Goal: Task Accomplishment & Management: Use online tool/utility

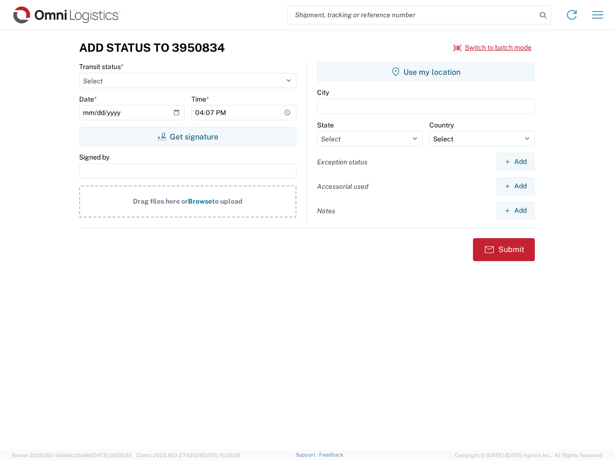
click at [412, 15] on input "search" at bounding box center [412, 15] width 248 height 18
click at [543, 15] on icon at bounding box center [542, 15] width 13 height 13
click at [572, 15] on icon at bounding box center [571, 14] width 15 height 15
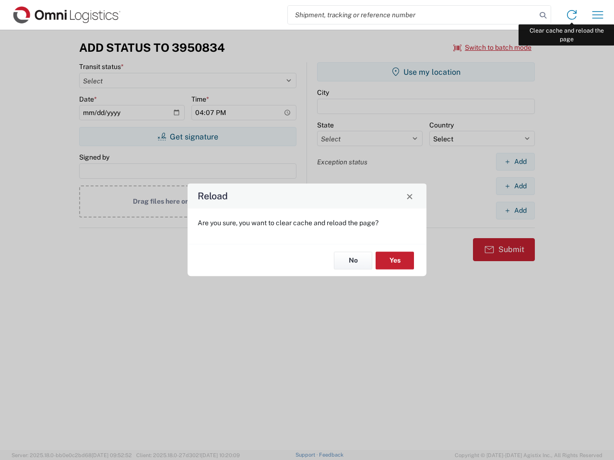
click at [597, 15] on div "Reload Are you sure, you want to clear cache and reload the page? No Yes" at bounding box center [307, 230] width 614 height 460
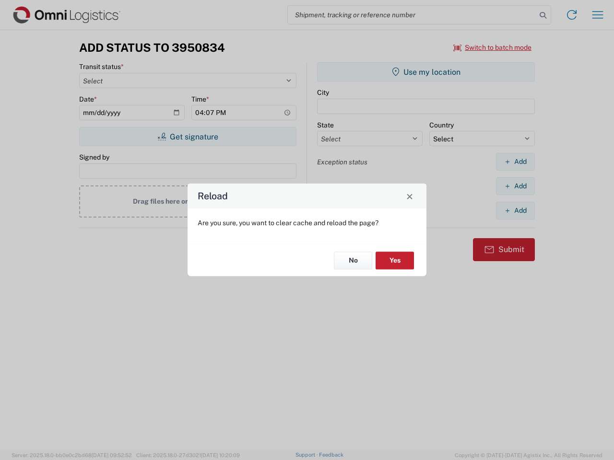
click at [492, 47] on div "Reload Are you sure, you want to clear cache and reload the page? No Yes" at bounding box center [307, 230] width 614 height 460
click at [187, 137] on div "Reload Are you sure, you want to clear cache and reload the page? No Yes" at bounding box center [307, 230] width 614 height 460
click at [426, 72] on div "Reload Are you sure, you want to clear cache and reload the page? No Yes" at bounding box center [307, 230] width 614 height 460
click at [515, 162] on div "Reload Are you sure, you want to clear cache and reload the page? No Yes" at bounding box center [307, 230] width 614 height 460
click at [515, 186] on div "Reload Are you sure, you want to clear cache and reload the page? No Yes" at bounding box center [307, 230] width 614 height 460
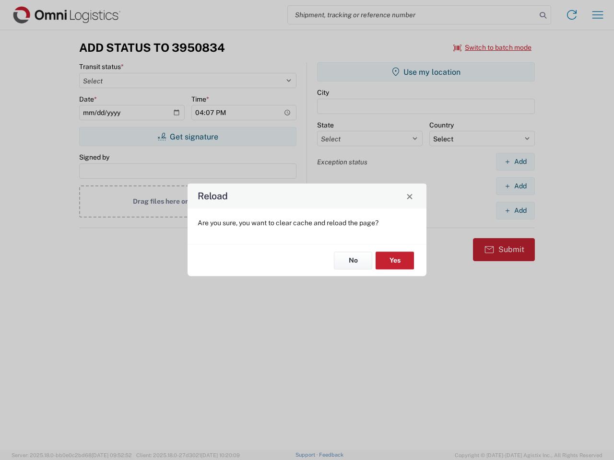
click at [515, 210] on div "Reload Are you sure, you want to clear cache and reload the page? No Yes" at bounding box center [307, 230] width 614 height 460
